Goal: Task Accomplishment & Management: Manage account settings

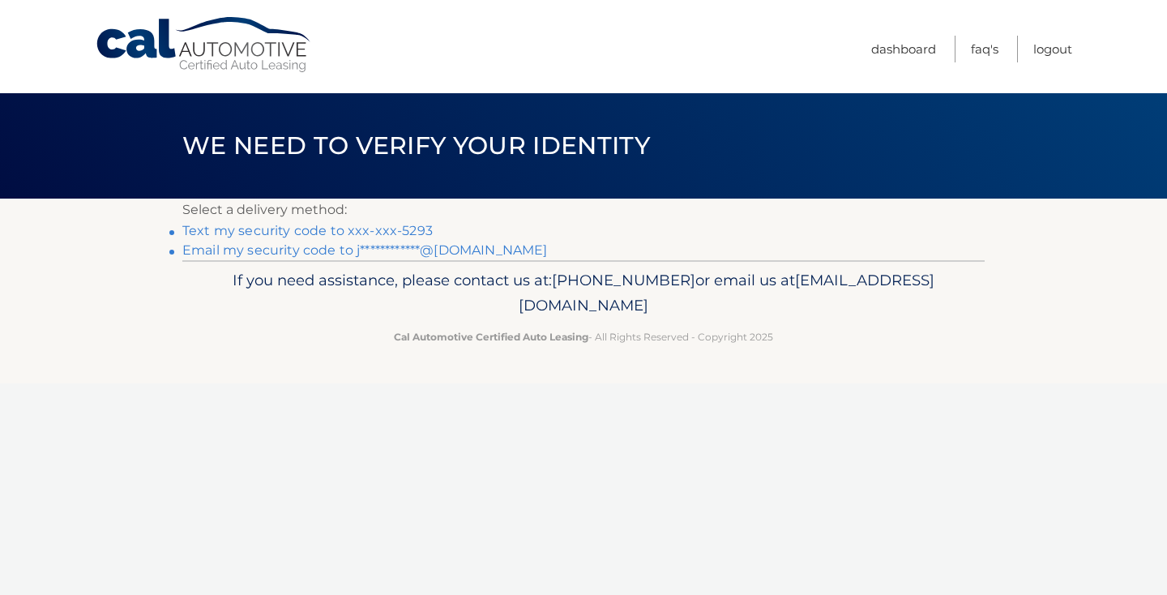
click at [379, 230] on link "Text my security code to xxx-xxx-5293" at bounding box center [307, 230] width 251 height 15
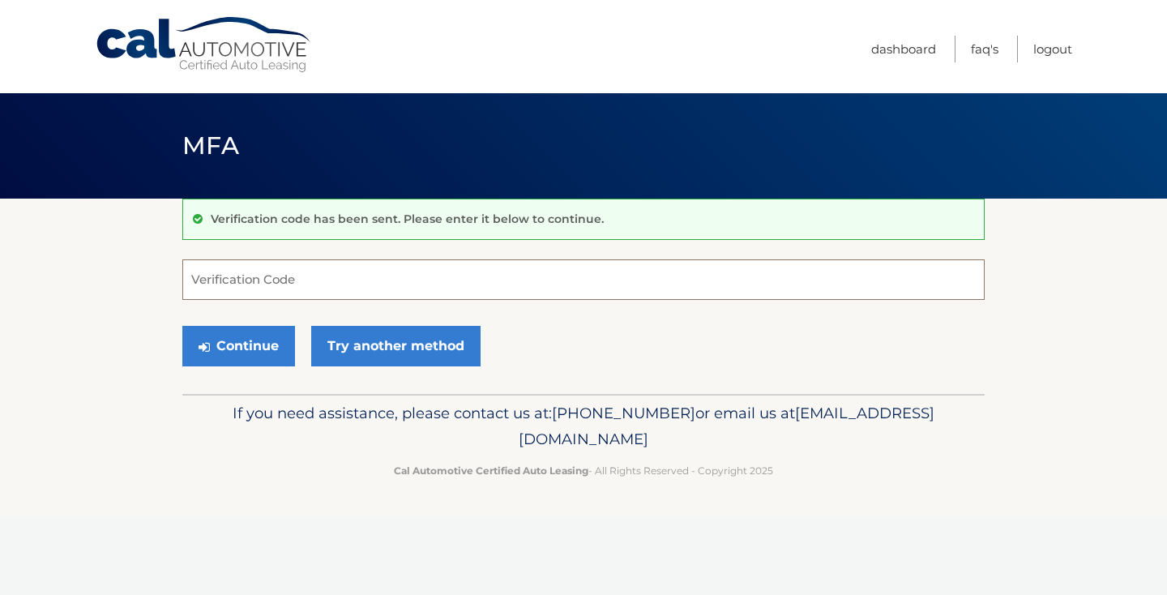
click at [252, 286] on input "Verification Code" at bounding box center [583, 279] width 803 height 41
type input "680686"
click at [227, 344] on button "Continue" at bounding box center [238, 346] width 113 height 41
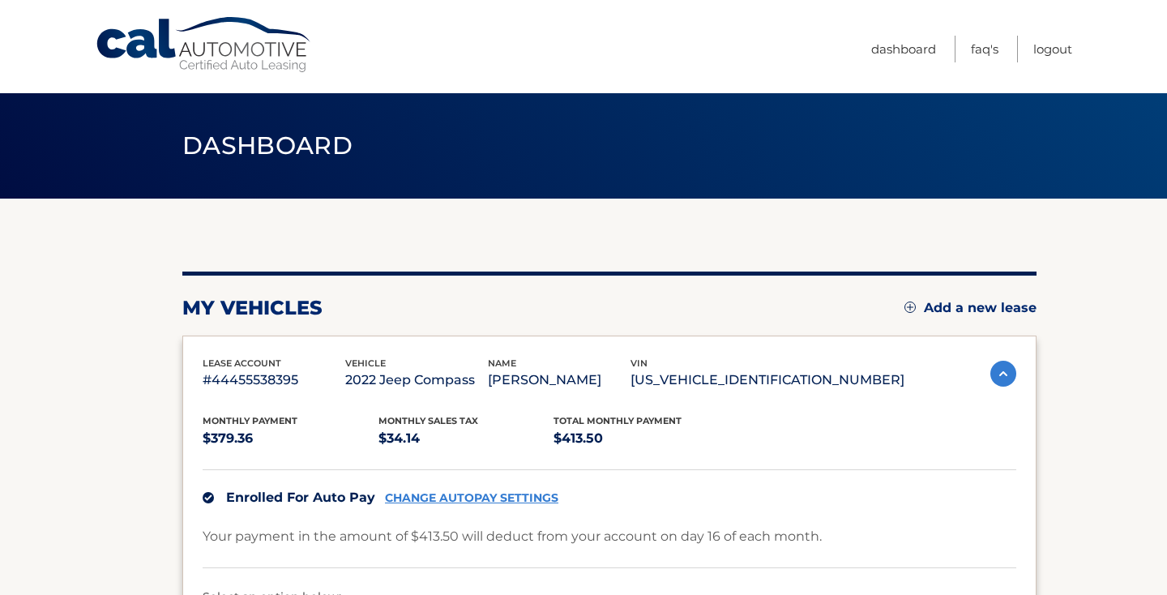
drag, startPoint x: 873, startPoint y: 377, endPoint x: 728, endPoint y: 375, distance: 145.1
click at [728, 375] on p "3C4NJDBB3NT230151" at bounding box center [768, 380] width 274 height 23
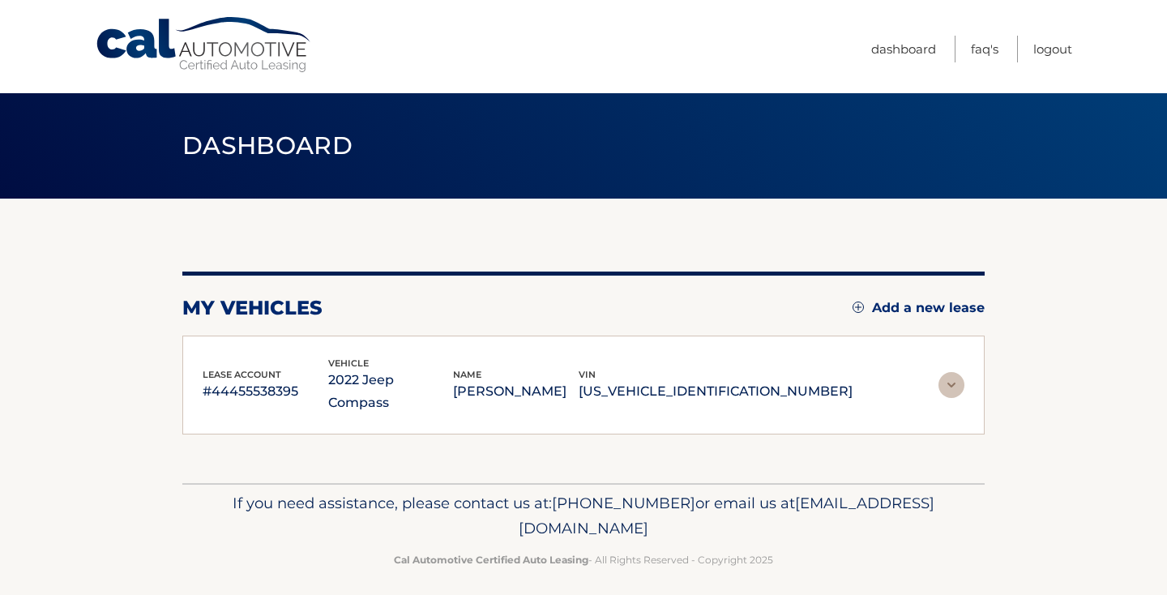
copy p "3C4NJDBB3NT230151"
click at [951, 372] on img at bounding box center [952, 385] width 26 height 26
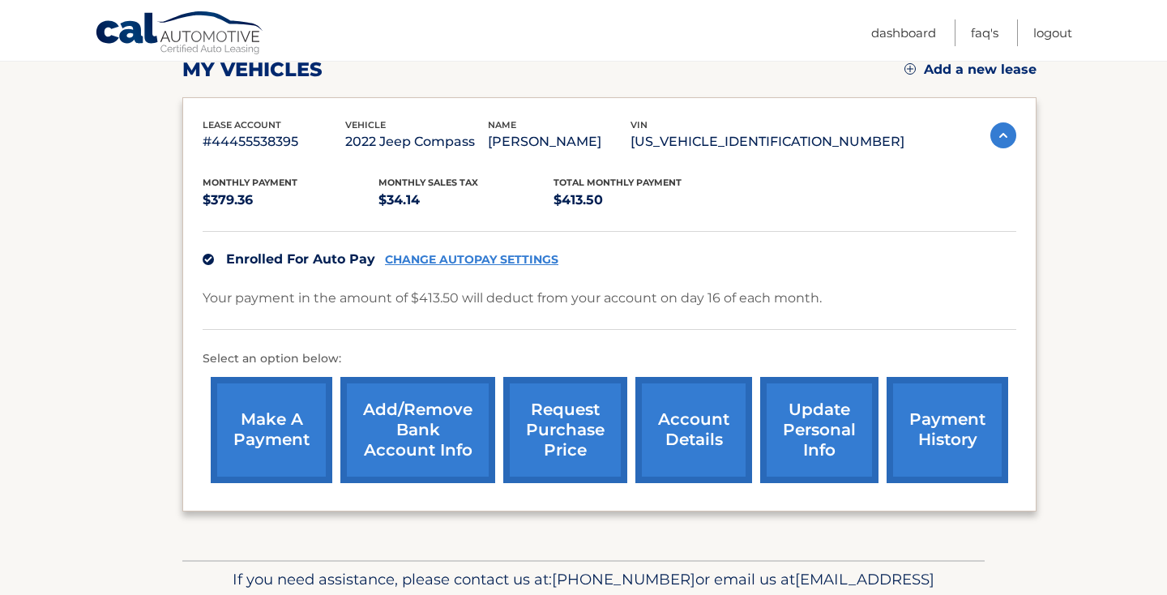
scroll to position [269, 0]
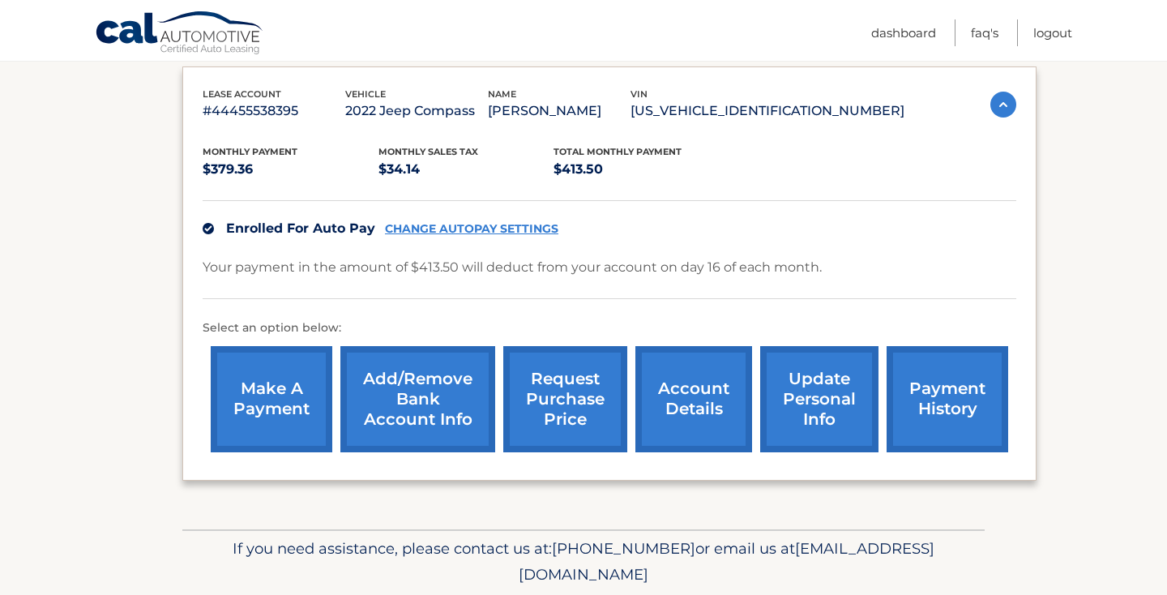
click at [954, 404] on link "payment history" at bounding box center [948, 399] width 122 height 106
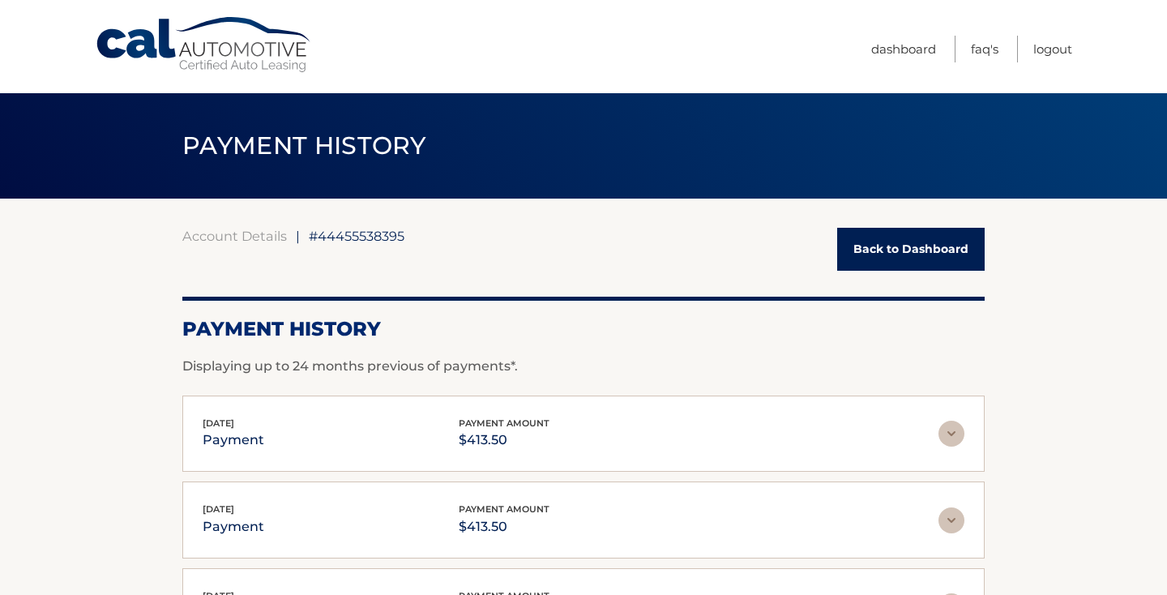
click at [893, 251] on link "Back to Dashboard" at bounding box center [911, 249] width 148 height 43
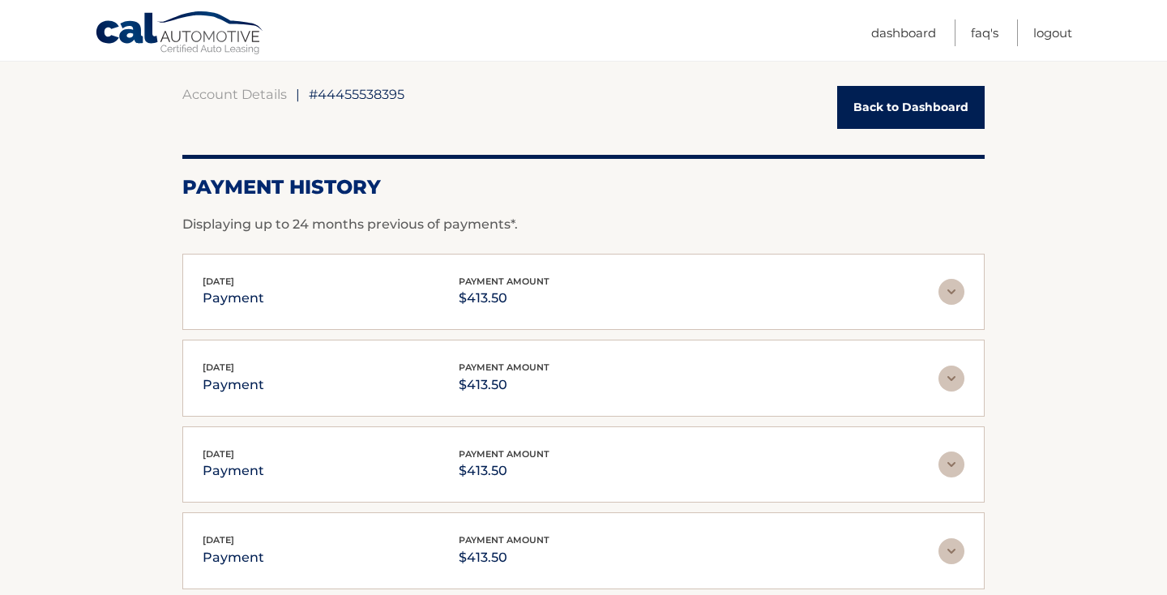
scroll to position [198, 0]
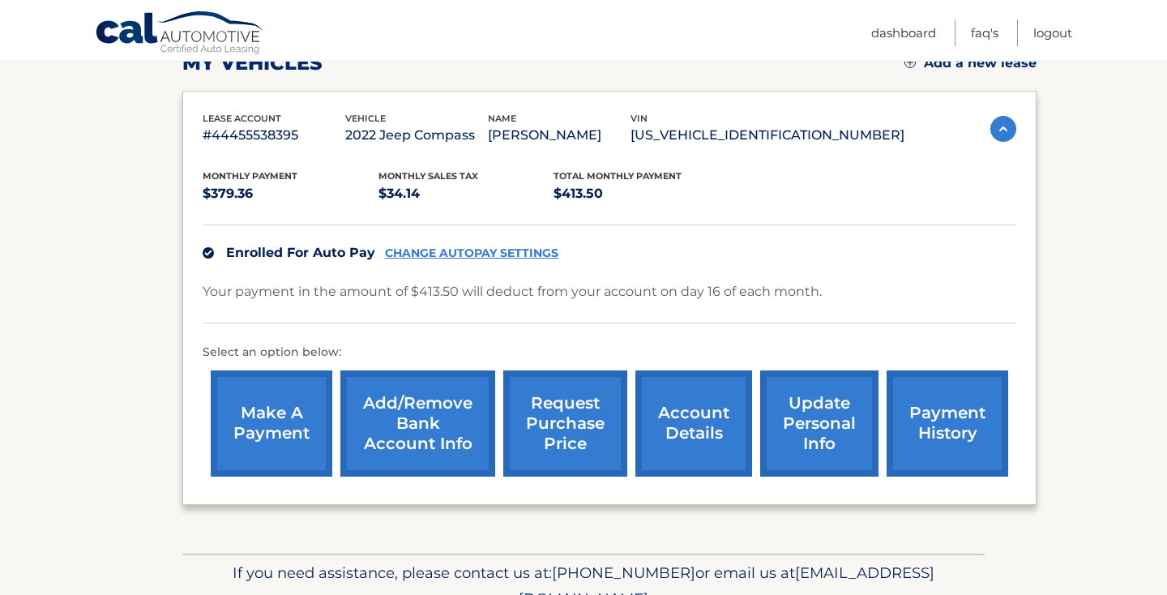
scroll to position [247, 0]
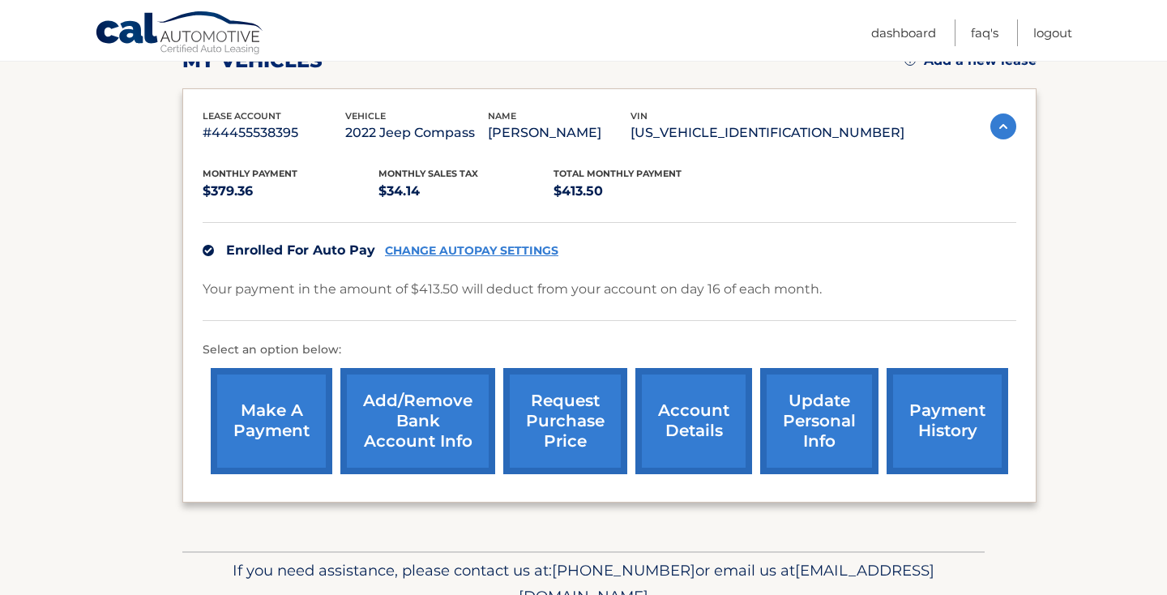
click at [707, 414] on link "account details" at bounding box center [694, 421] width 117 height 106
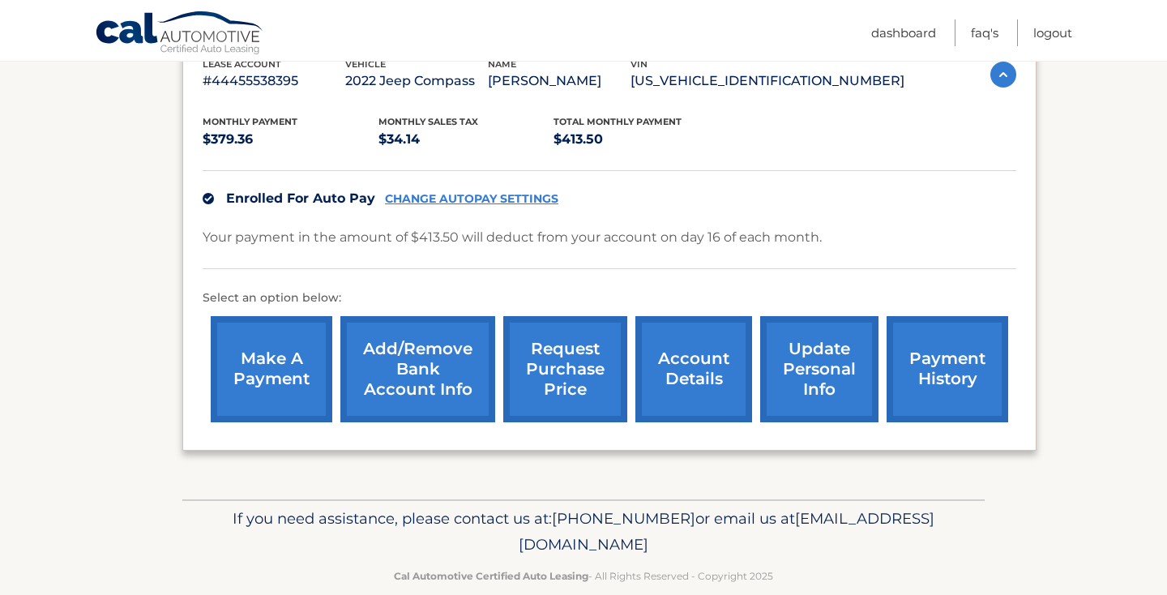
scroll to position [326, 0]
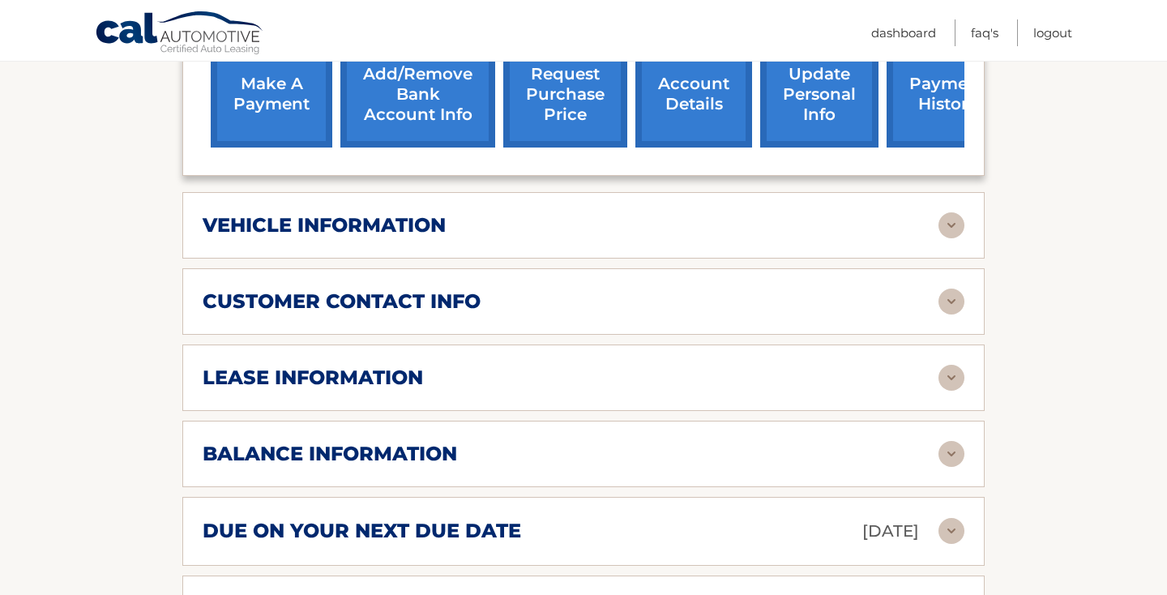
scroll to position [621, 0]
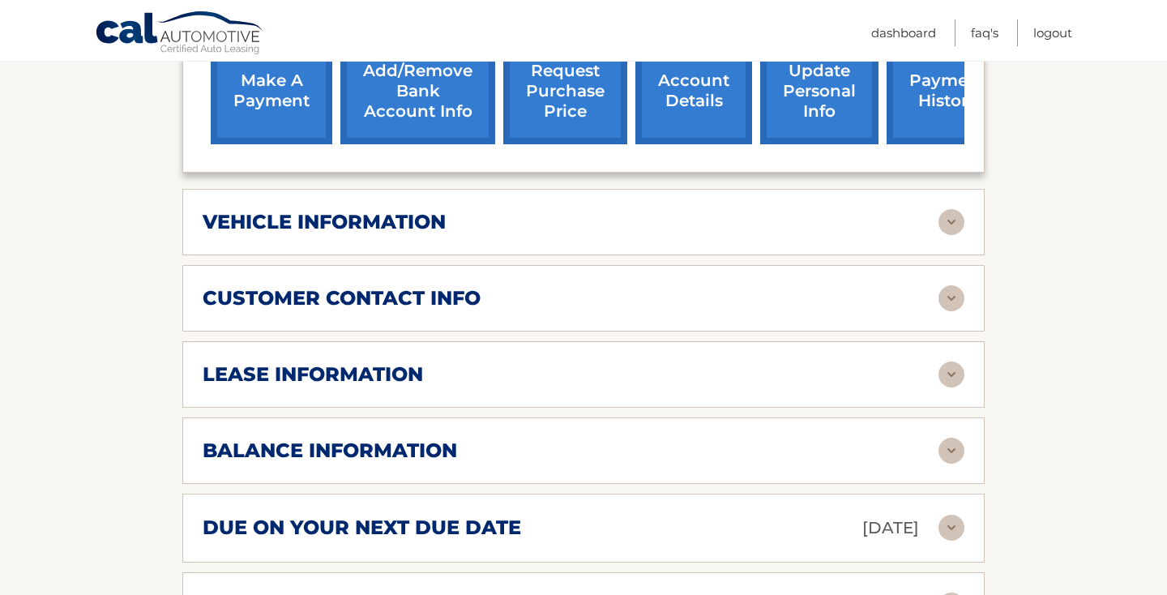
click at [953, 209] on img at bounding box center [952, 222] width 26 height 26
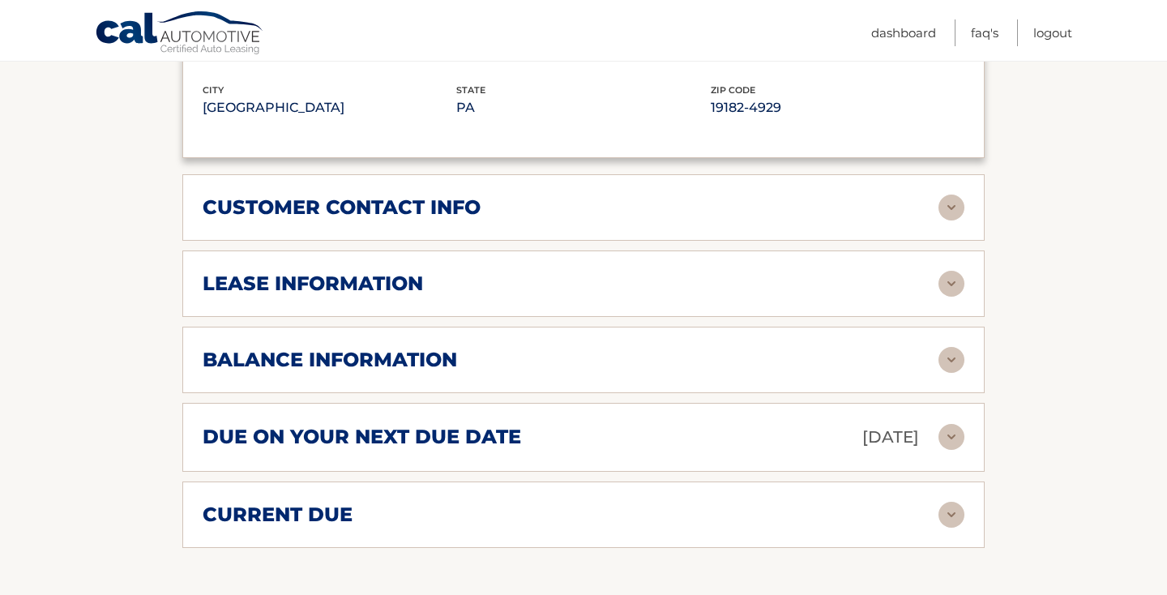
scroll to position [1124, 0]
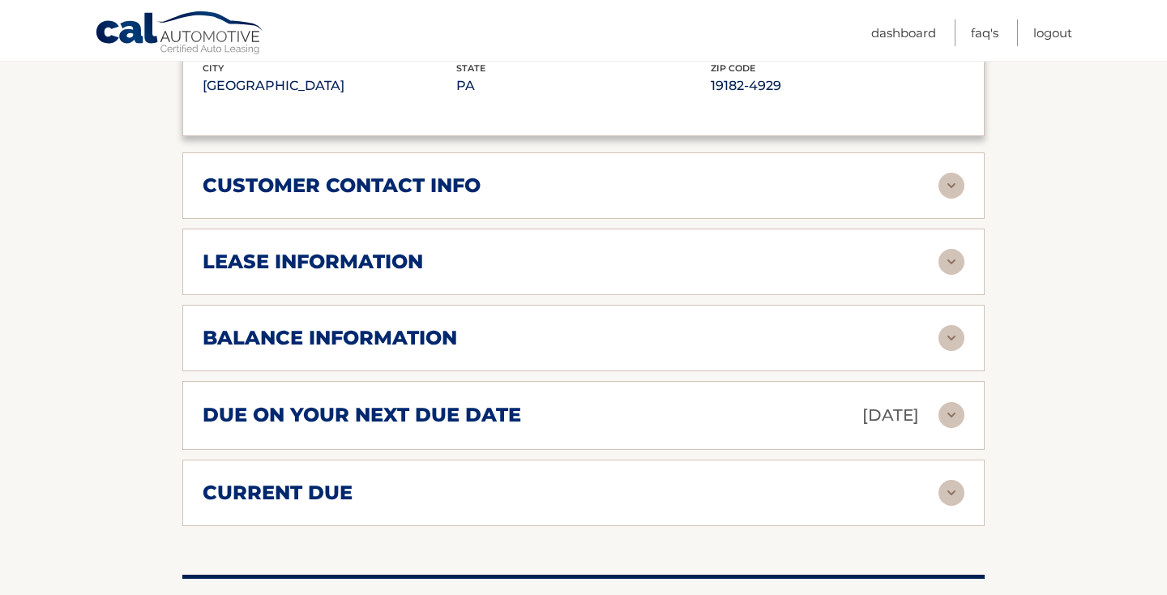
click at [956, 249] on img at bounding box center [952, 262] width 26 height 26
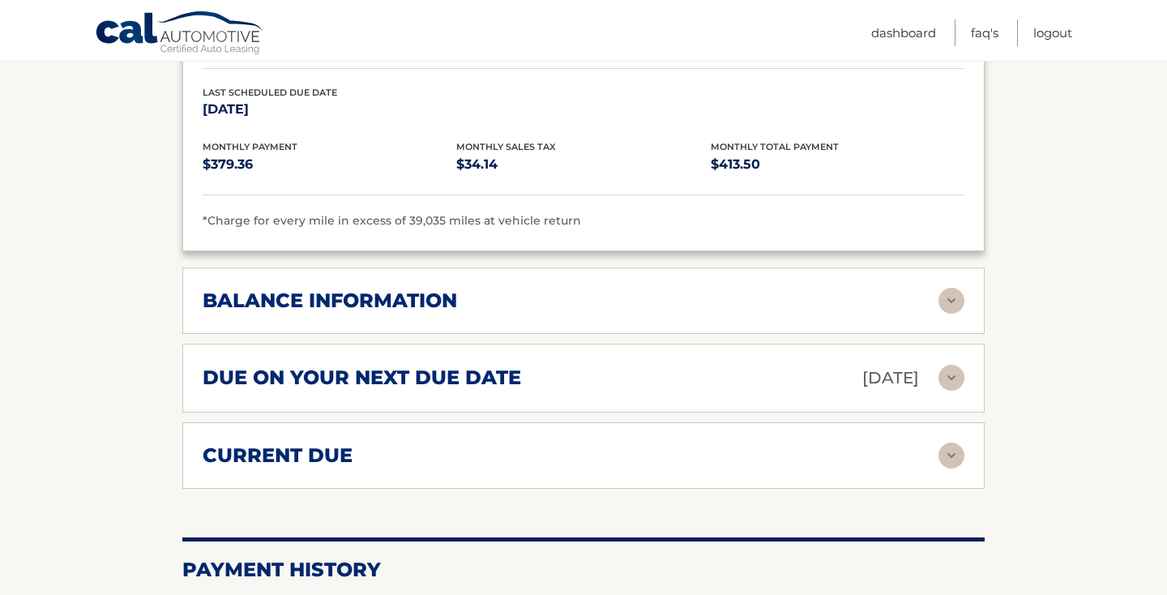
scroll to position [1479, 0]
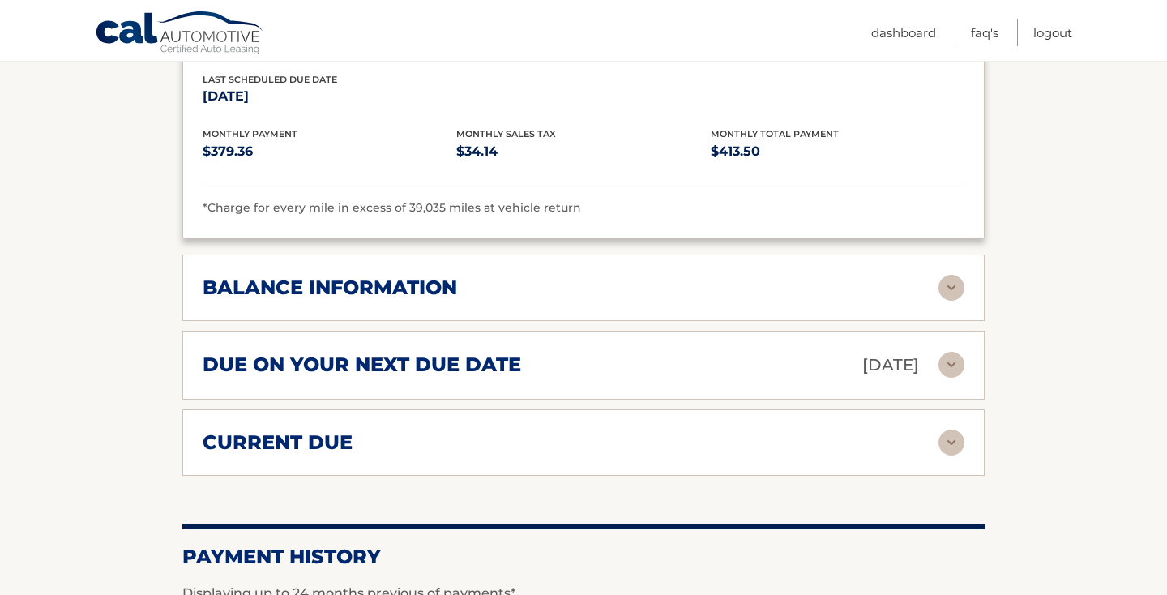
click at [957, 275] on img at bounding box center [952, 288] width 26 height 26
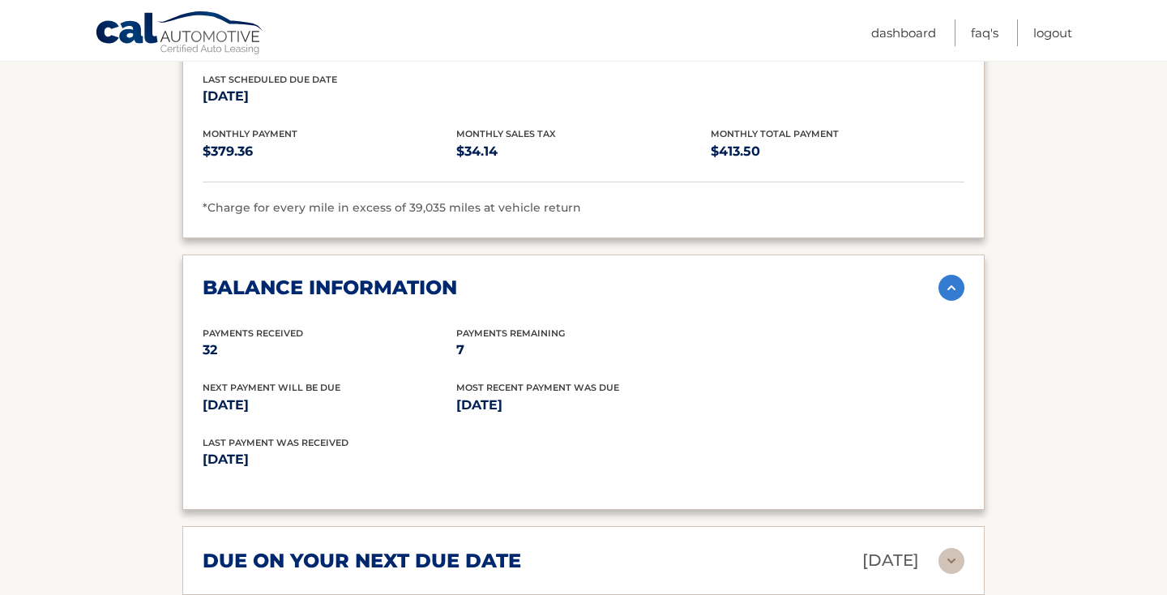
click at [957, 275] on img at bounding box center [952, 288] width 26 height 26
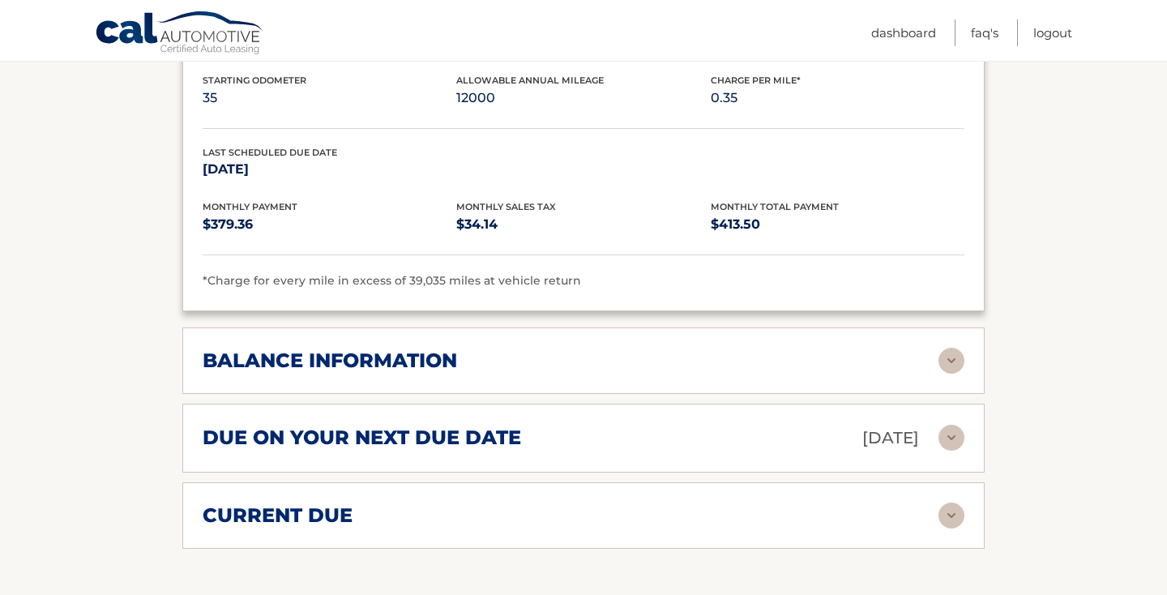
scroll to position [1410, 0]
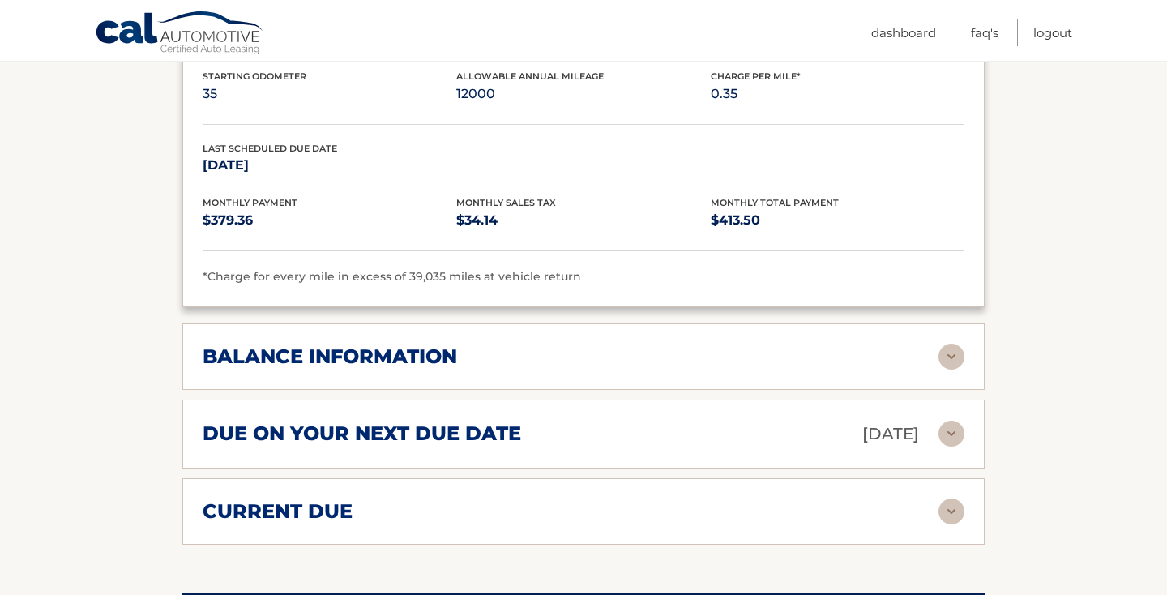
click at [570, 345] on div "balance information" at bounding box center [571, 357] width 736 height 24
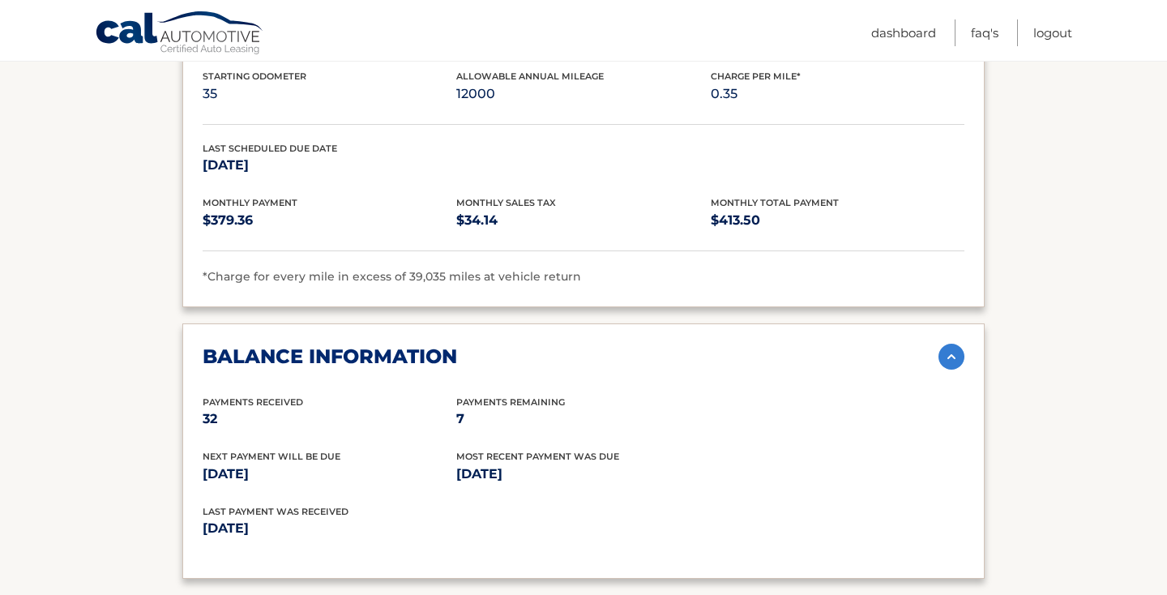
scroll to position [1402, 0]
